Goal: Navigation & Orientation: Understand site structure

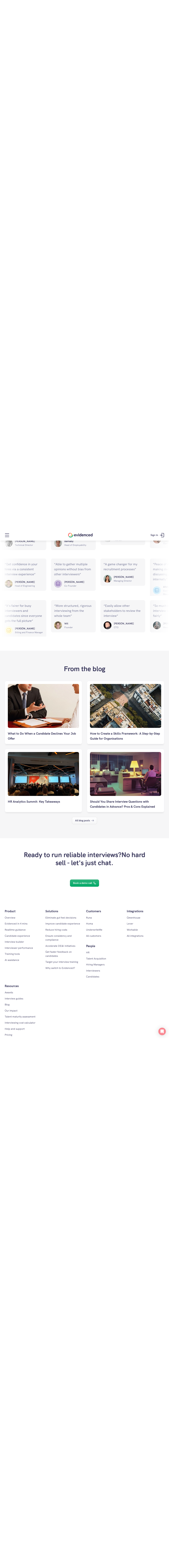
scroll to position [1438, 0]
